Goal: Information Seeking & Learning: Understand process/instructions

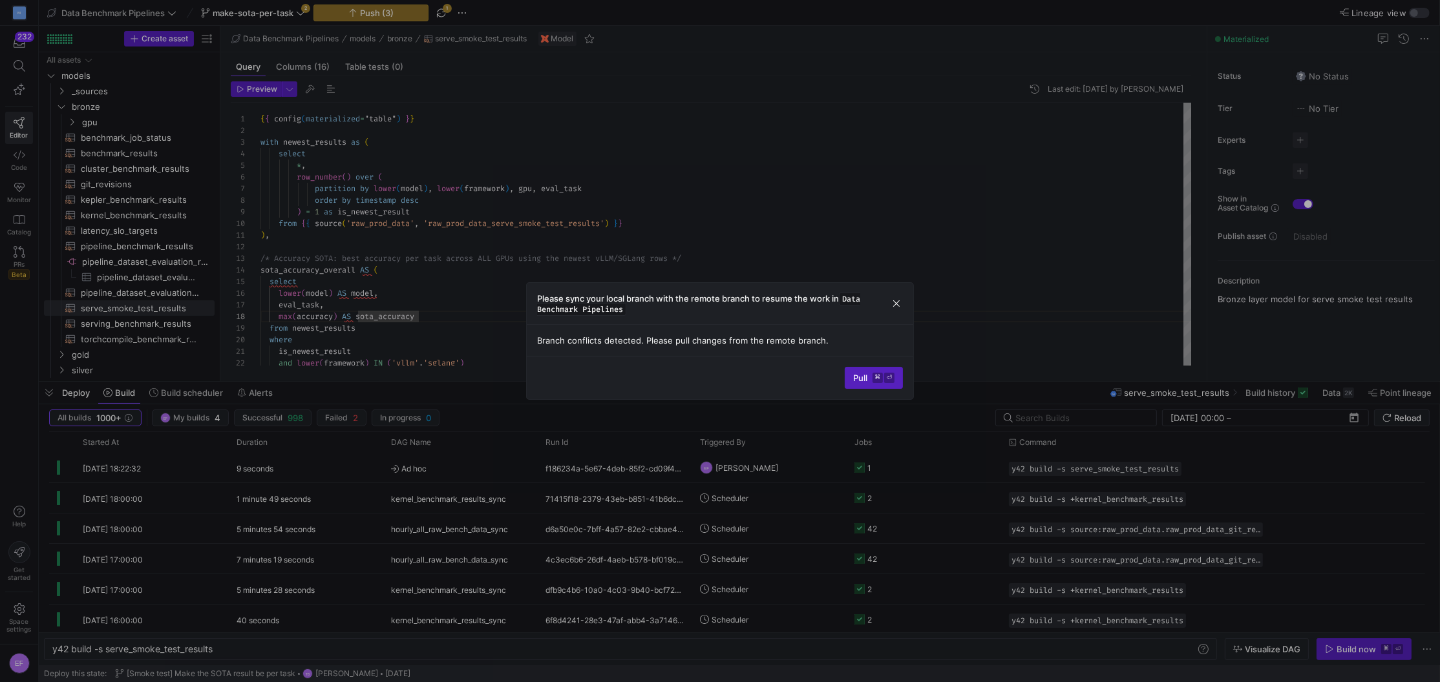
scroll to position [81, 158]
click at [853, 373] on span "Pull ⌘ ⏎" at bounding box center [873, 378] width 41 height 10
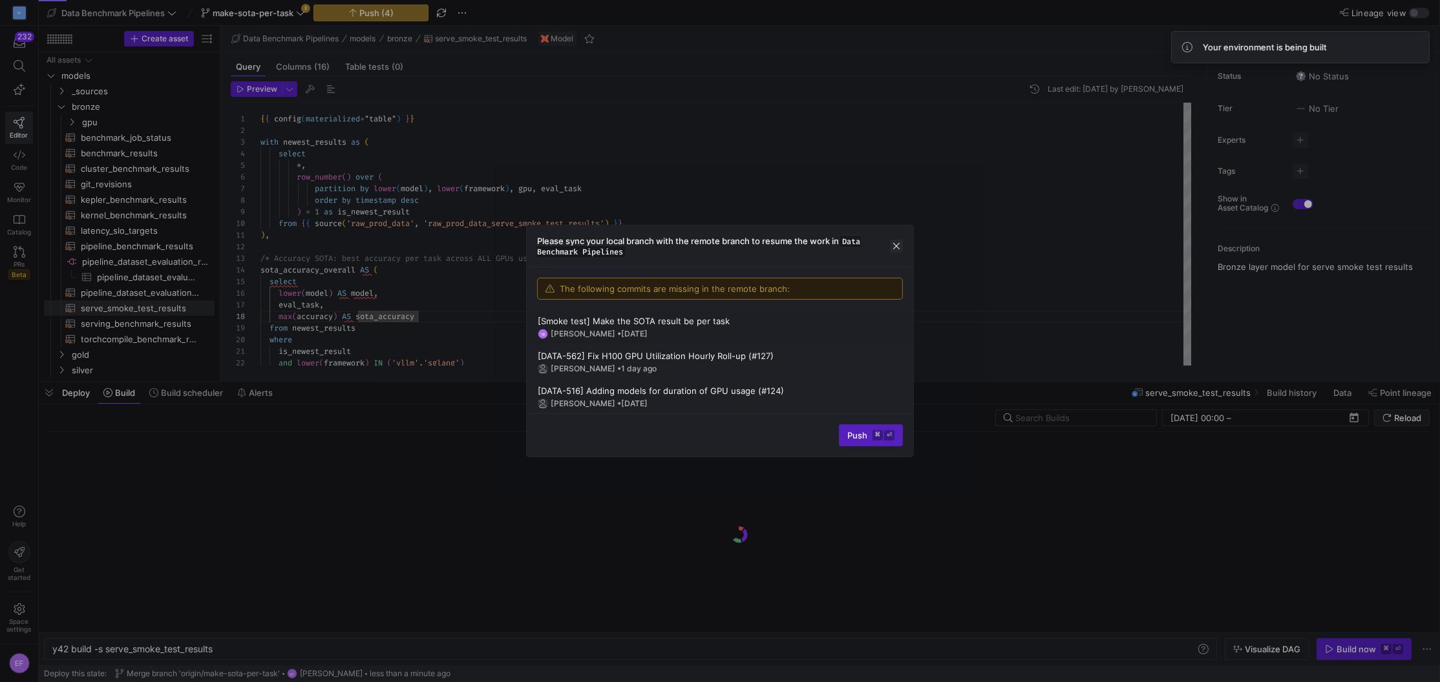
drag, startPoint x: 898, startPoint y: 244, endPoint x: 887, endPoint y: 242, distance: 11.2
click at [898, 244] on span "button" at bounding box center [896, 246] width 13 height 13
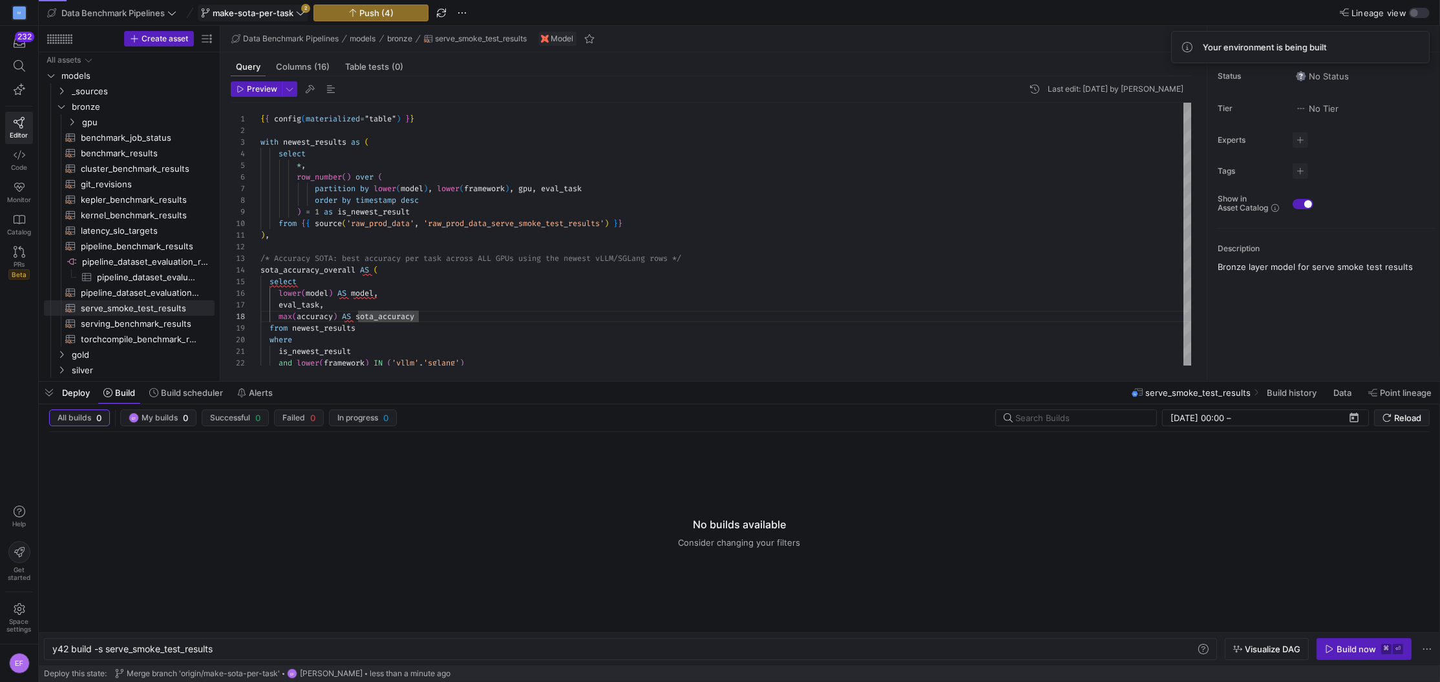
click at [300, 16] on icon at bounding box center [300, 12] width 9 height 9
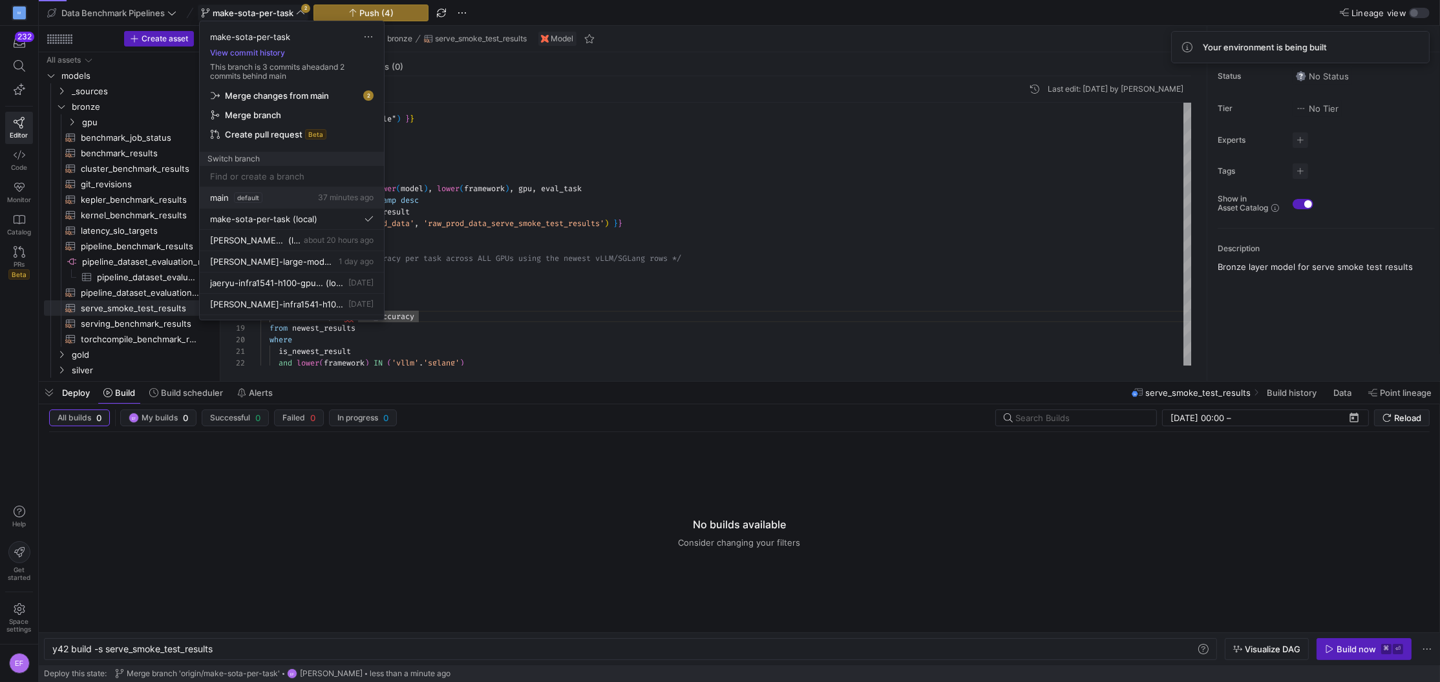
click at [224, 200] on span "main" at bounding box center [219, 198] width 19 height 10
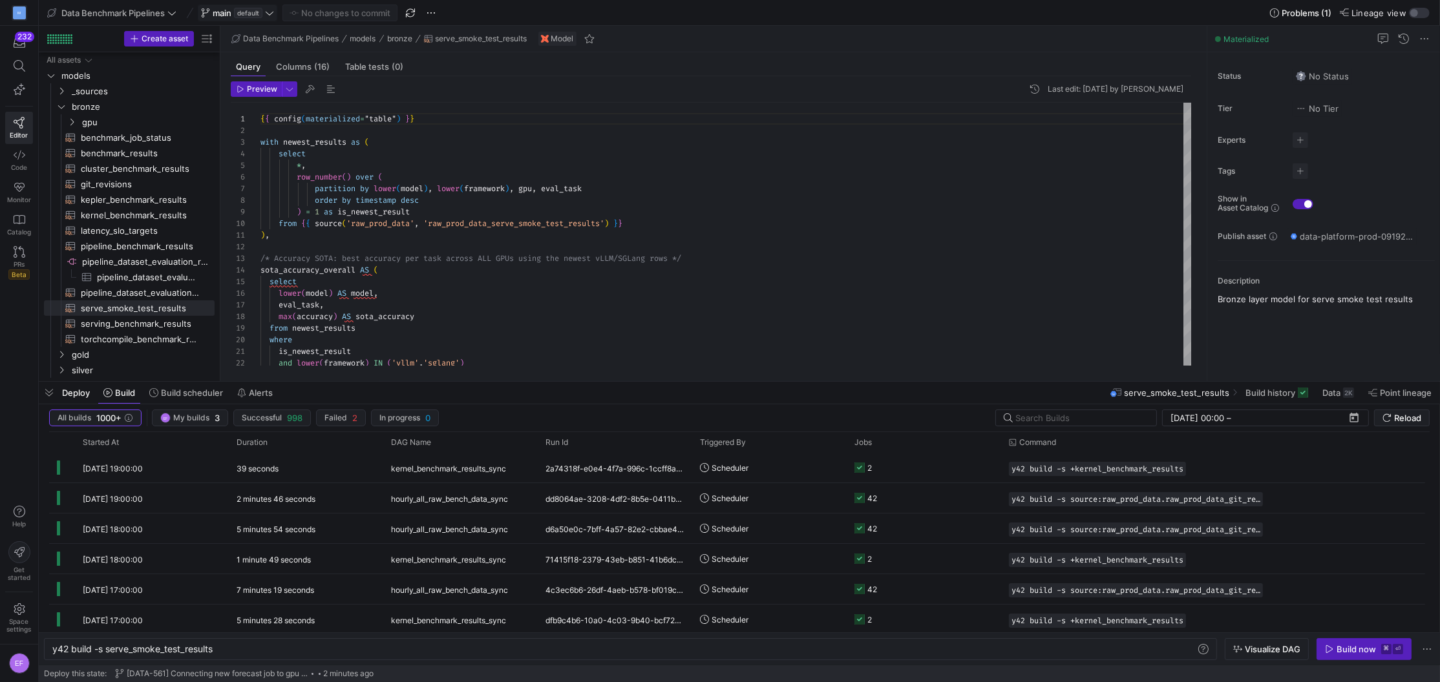
scroll to position [1, 0]
click at [63, 371] on icon "Press SPACE to select this row." at bounding box center [61, 369] width 9 height 8
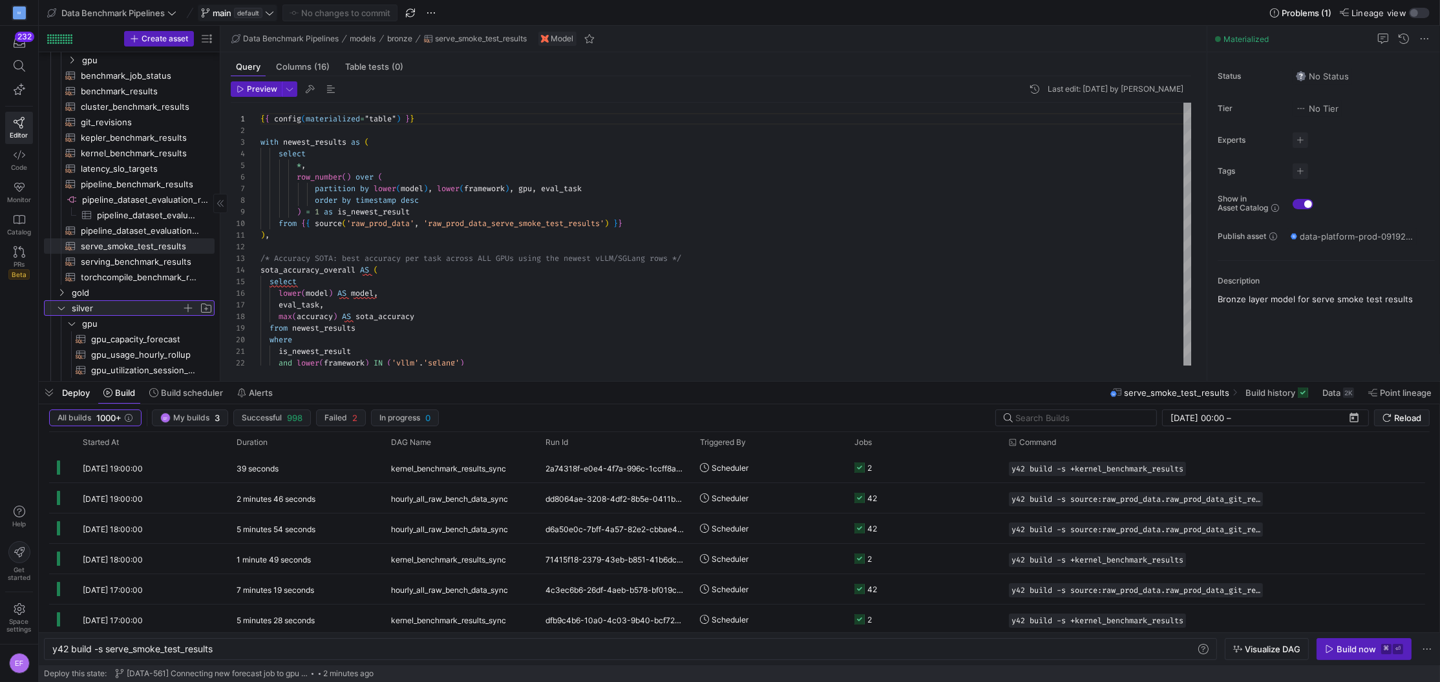
scroll to position [134, 0]
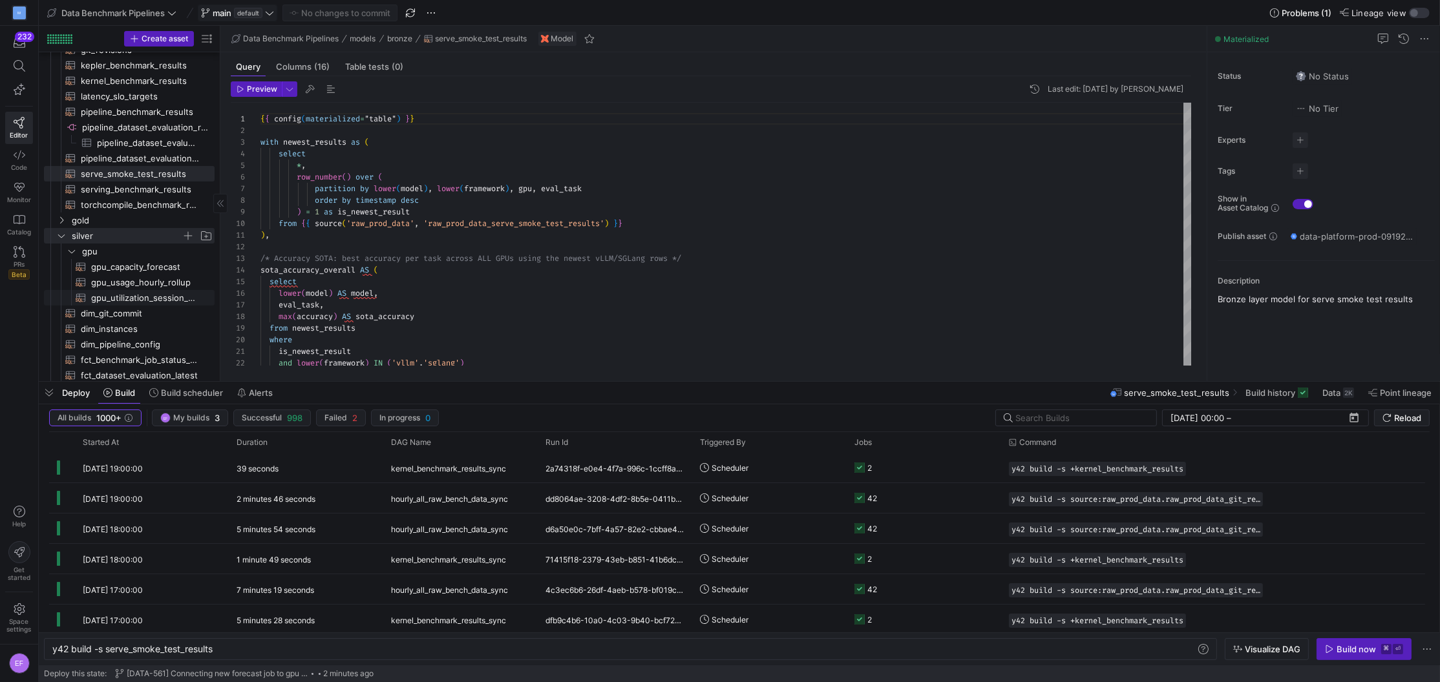
click at [151, 294] on span "gpu_utilization_session_detail​​​​​​​​​​" at bounding box center [145, 298] width 109 height 15
type textarea "y42 build -s gpu_utilization_session_detail"
type textarea "{{ config(materialized="table") }} /* Model: gpu_utilization_sessions_detail De…"
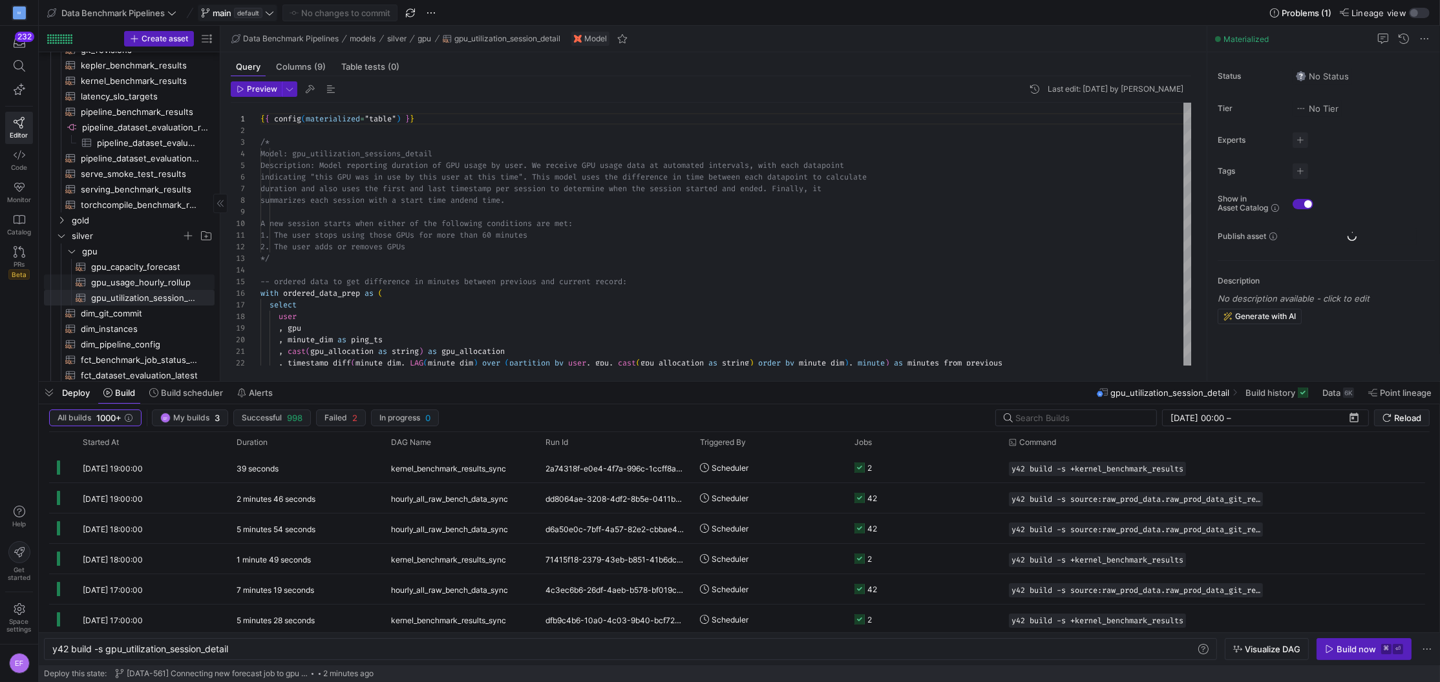
click at [154, 281] on span "gpu_usage_hourly_rollup​​​​​​​​​​" at bounding box center [145, 282] width 109 height 15
type textarea "y42 build -s gpu_usage_hourly_rollup"
type textarea "{{ config(materialized="table") }} -- NOTE (jaeryu+[PERSON_NAME]) this also nee…"
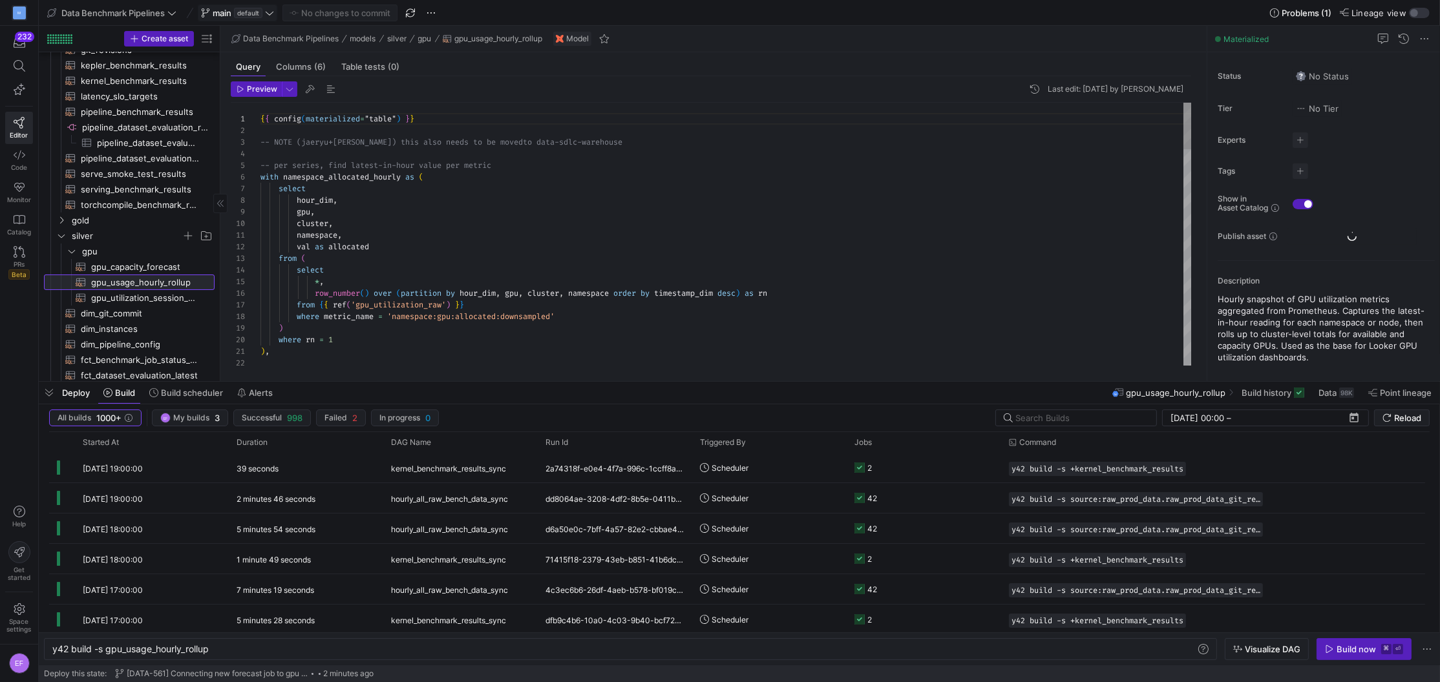
scroll to position [116, 0]
click at [303, 63] on span "Columns (6)" at bounding box center [301, 67] width 50 height 8
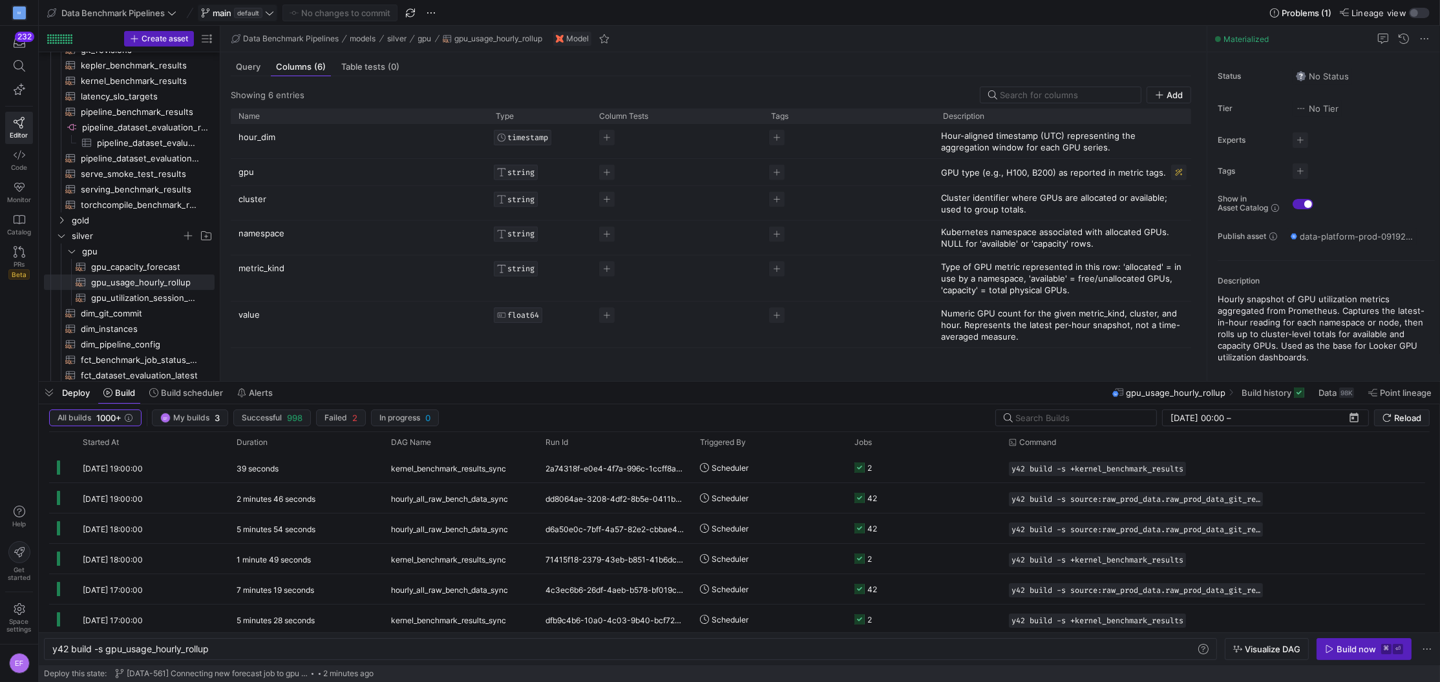
click at [1022, 175] on p "GPU type (e.g., H100, B200) as reported in metric tags." at bounding box center [1064, 173] width 246 height 12
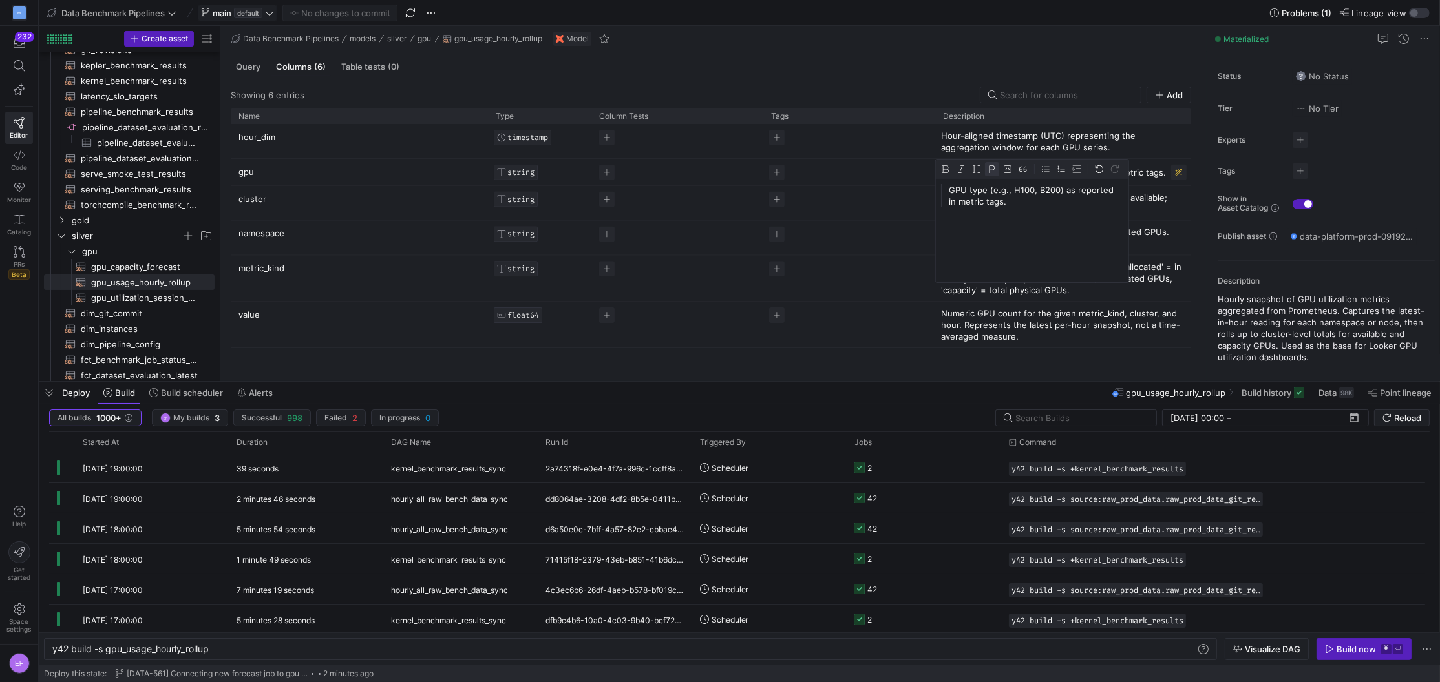
click at [1022, 175] on div "Cell Editor" at bounding box center [1023, 169] width 14 height 14
drag, startPoint x: 1001, startPoint y: 203, endPoint x: 932, endPoint y: 187, distance: 70.9
click at [932, 187] on div "Drag here to set row groups Drag here to set column labels Name Type Column Tes…" at bounding box center [711, 240] width 960 height 262
copy p "GPU type (e.g., H100, B200) as reported in metric tags."
